Goal: Transaction & Acquisition: Purchase product/service

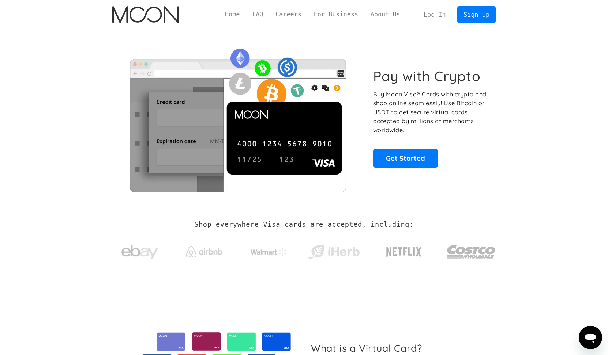
click at [433, 17] on link "Log In" at bounding box center [434, 15] width 34 height 16
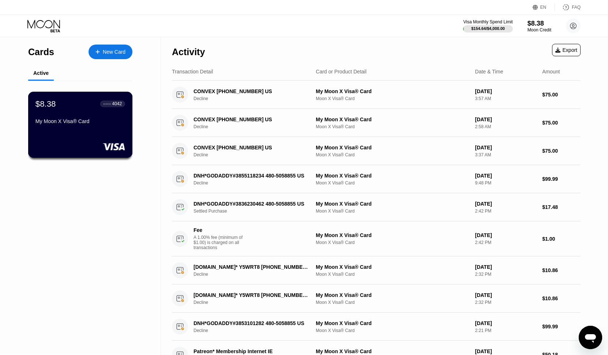
click at [105, 116] on div "$8.38 ● ● ● ● 4042 My Moon X Visa® Card" at bounding box center [80, 113] width 90 height 28
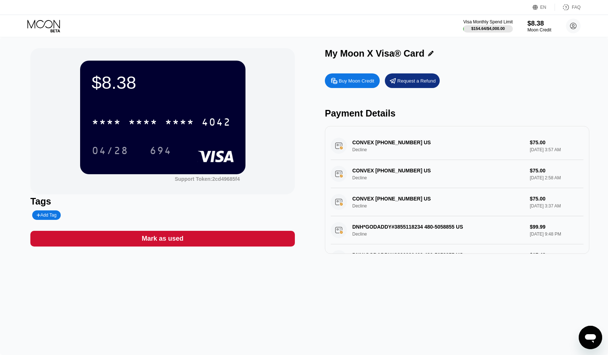
click at [358, 78] on div "Buy Moon Credit" at bounding box center [356, 81] width 35 height 6
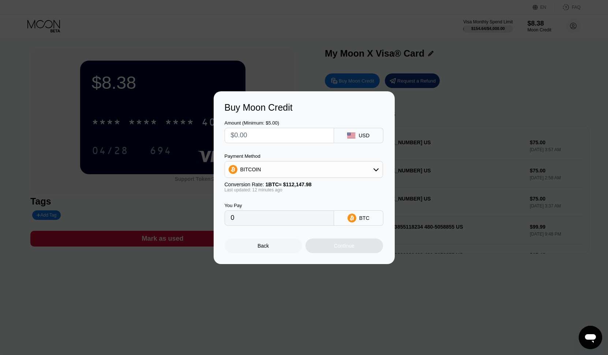
click at [266, 170] on div "BITCOIN" at bounding box center [304, 169] width 158 height 15
click at [246, 204] on span "USDT on TRON" at bounding box center [260, 206] width 37 height 6
type input "0.00"
click at [251, 139] on input "text" at bounding box center [279, 135] width 97 height 15
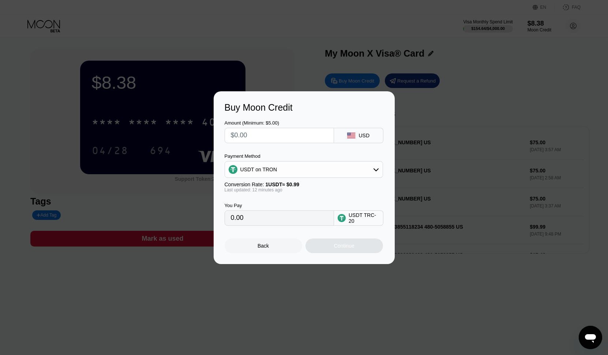
click at [246, 132] on input "text" at bounding box center [279, 135] width 97 height 15
type input "$21"
type input "21.21"
type input "$210"
type input "212.12"
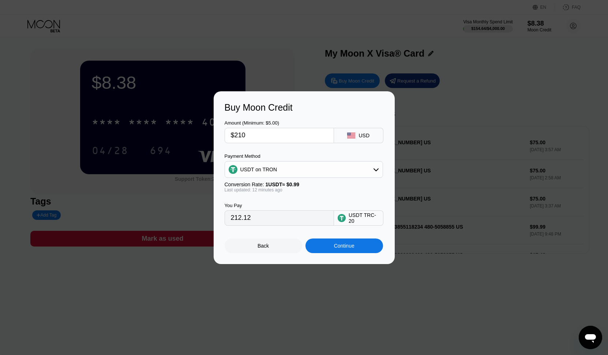
type input "$210"
click at [235, 216] on input "212.12" at bounding box center [279, 218] width 97 height 15
click at [337, 241] on div "Continue" at bounding box center [344, 246] width 78 height 15
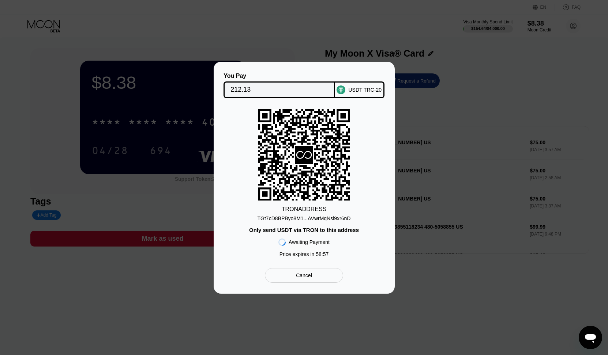
click at [322, 216] on div "TGt7cD8BPByo8M1...AVwrMqNsi9xr6nD" at bounding box center [303, 219] width 93 height 6
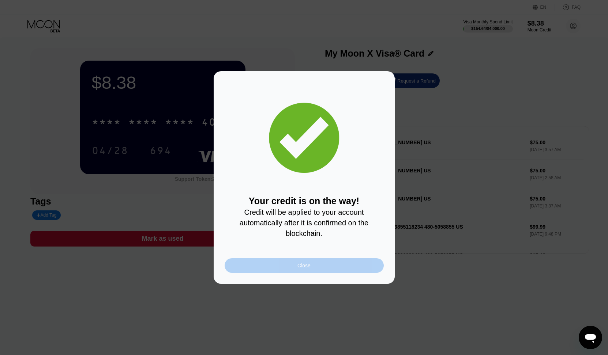
click at [323, 267] on div "Close" at bounding box center [304, 266] width 159 height 15
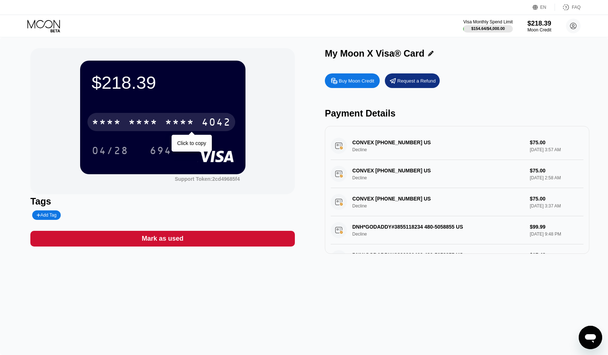
click at [187, 120] on div "* * * *" at bounding box center [179, 123] width 29 height 12
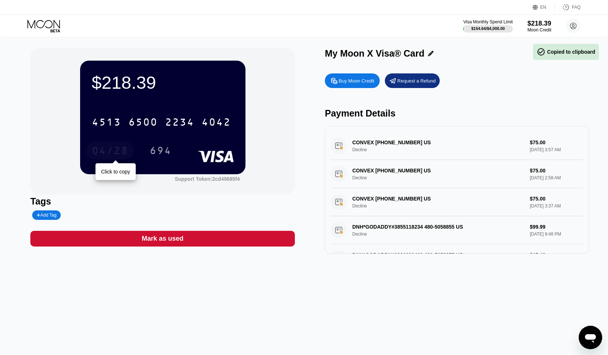
click at [114, 154] on div "04/28" at bounding box center [110, 152] width 37 height 12
click at [161, 153] on div "694" at bounding box center [161, 152] width 22 height 12
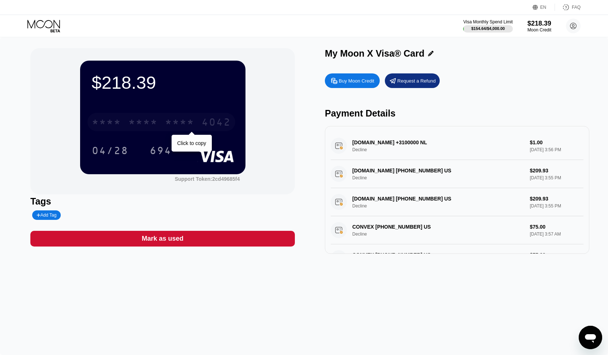
click at [191, 124] on div "* * * *" at bounding box center [179, 123] width 29 height 12
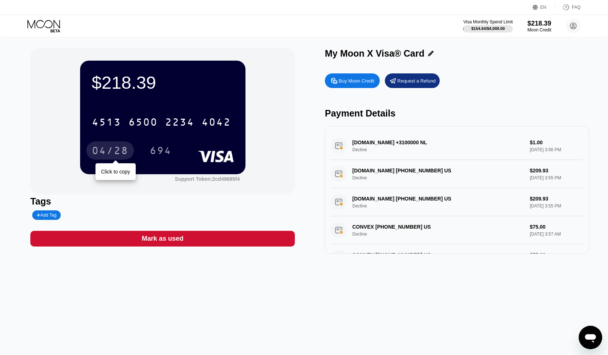
click at [113, 151] on div "04/28" at bounding box center [110, 152] width 37 height 12
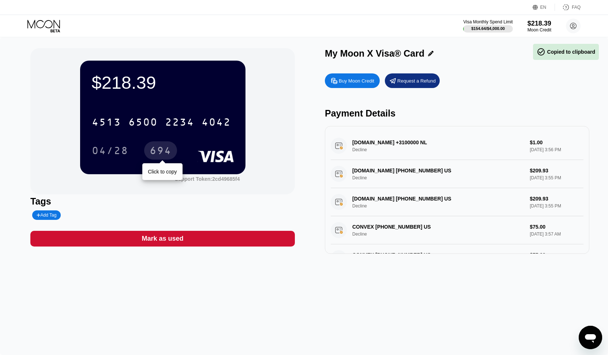
click at [162, 154] on div "694" at bounding box center [161, 152] width 22 height 12
click at [162, 149] on div "694" at bounding box center [161, 152] width 22 height 12
click at [117, 149] on div "04/28" at bounding box center [110, 152] width 37 height 12
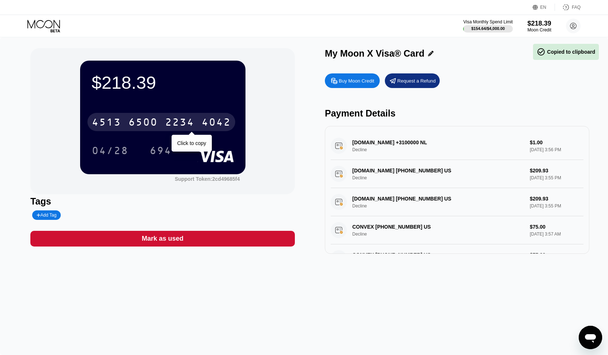
click at [176, 125] on div "2234" at bounding box center [179, 123] width 29 height 12
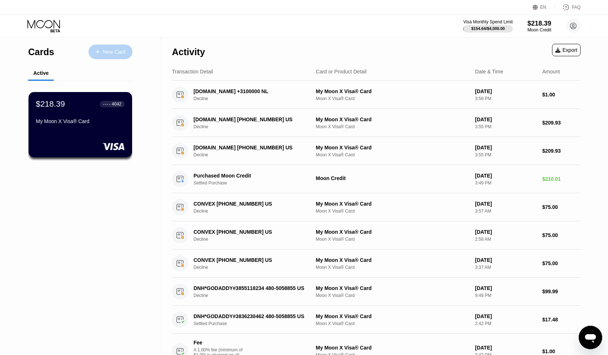
click at [113, 53] on div "New Card" at bounding box center [114, 52] width 23 height 6
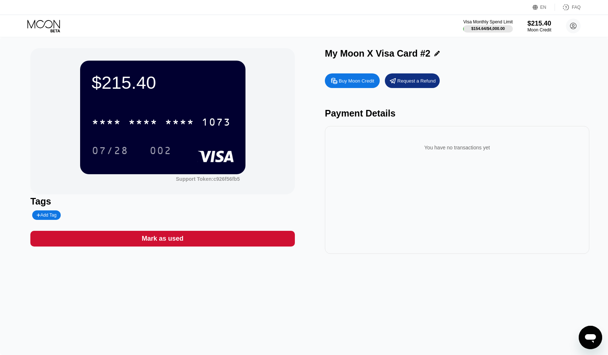
click at [222, 129] on div "1073" at bounding box center [215, 123] width 29 height 12
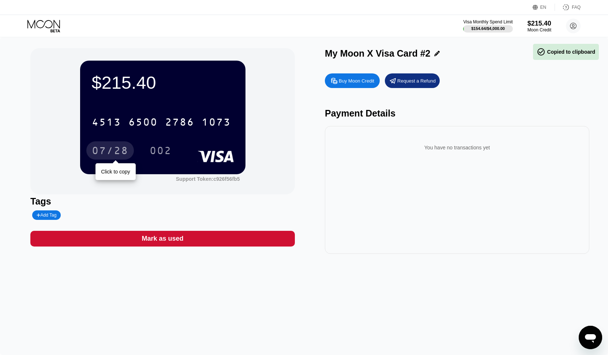
click at [118, 155] on div "07/28" at bounding box center [110, 152] width 37 height 12
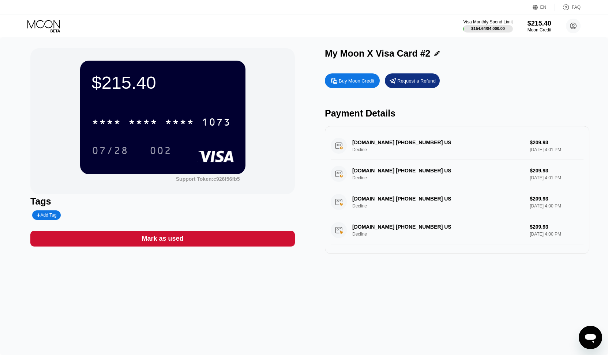
click at [337, 153] on div "[DOMAIN_NAME] [PHONE_NUMBER] US Decline $209.93 [DATE] 4:01 PM" at bounding box center [457, 146] width 253 height 28
click at [337, 153] on div "DIGITALOCEAN.COM +16468274366 US Decline $209.93 Aug 21, 2025 4:01 PM" at bounding box center [457, 146] width 253 height 28
click at [361, 150] on div "DIGITALOCEAN.COM +16468274366 US Decline $209.93 Aug 21, 2025 4:01 PM" at bounding box center [457, 146] width 253 height 28
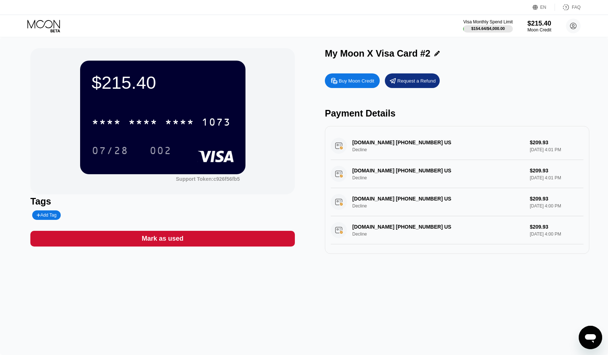
click at [366, 138] on div "DIGITALOCEAN.COM +16468274366 US Decline $209.93 Aug 21, 2025 4:01 PM" at bounding box center [457, 146] width 253 height 28
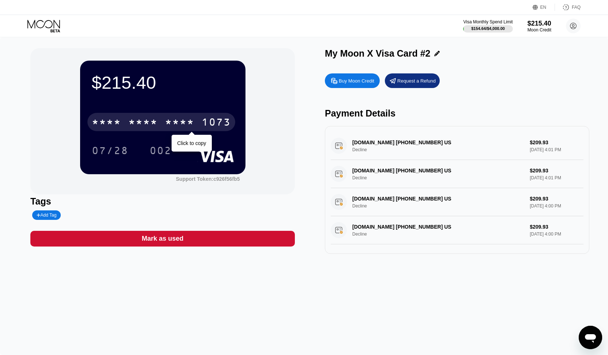
click at [196, 126] on div "* * * * * * * * * * * * 1073" at bounding box center [161, 122] width 148 height 18
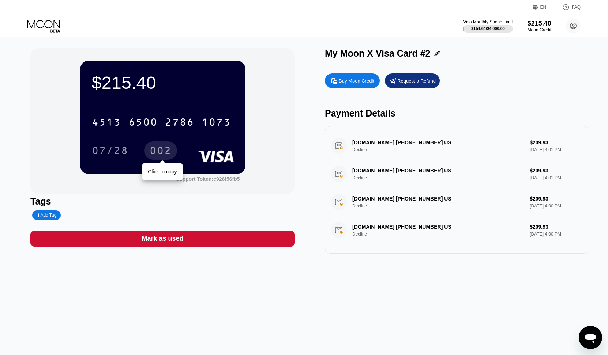
click at [165, 147] on div "002" at bounding box center [161, 152] width 22 height 12
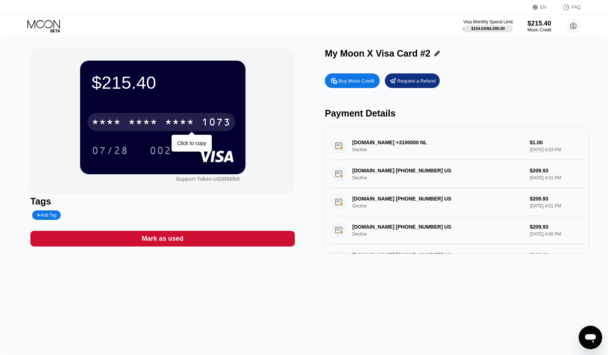
click at [121, 114] on div "* * * * * * * * * * * * 1073" at bounding box center [161, 122] width 148 height 18
click at [116, 122] on div "4513" at bounding box center [106, 123] width 29 height 12
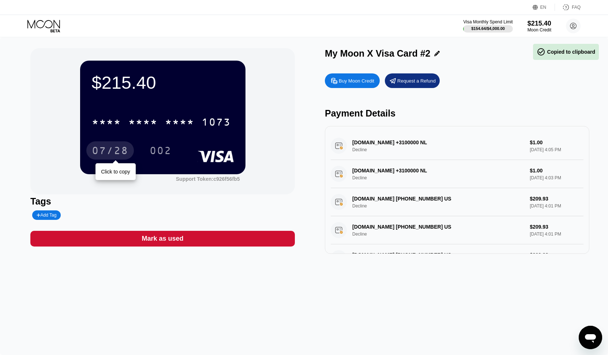
click at [116, 148] on div "07/28" at bounding box center [110, 152] width 37 height 12
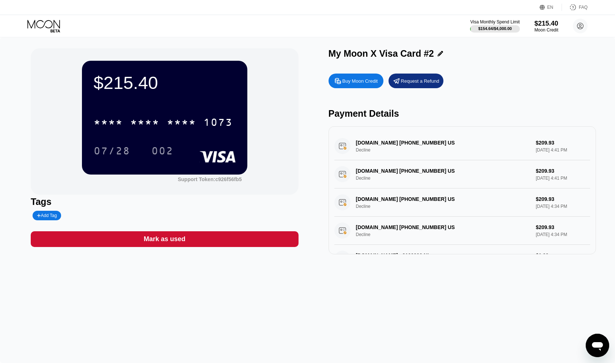
click at [464, 149] on div "[DOMAIN_NAME] [PHONE_NUMBER] US Decline $209.93 [DATE] 4:41 PM" at bounding box center [462, 146] width 256 height 28
click at [603, 347] on icon "Open messaging window" at bounding box center [597, 345] width 13 height 13
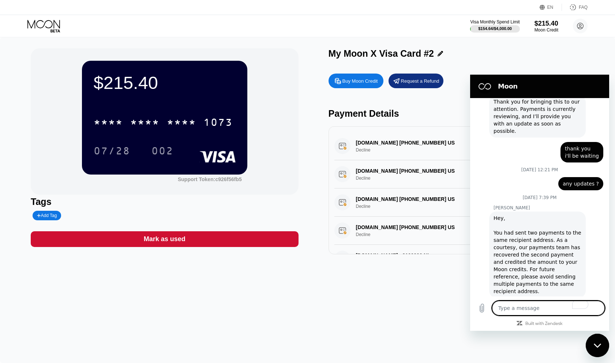
scroll to position [342, 0]
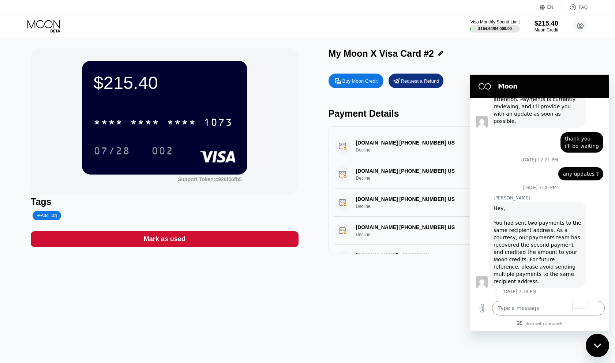
click at [484, 85] on figure at bounding box center [484, 86] width 15 height 15
click at [509, 85] on h2 "Moon" at bounding box center [550, 86] width 104 height 9
click at [552, 308] on textarea "To enrich screen reader interactions, please activate Accessibility in Grammarl…" at bounding box center [548, 308] width 113 height 15
